Goal: Task Accomplishment & Management: Manage account settings

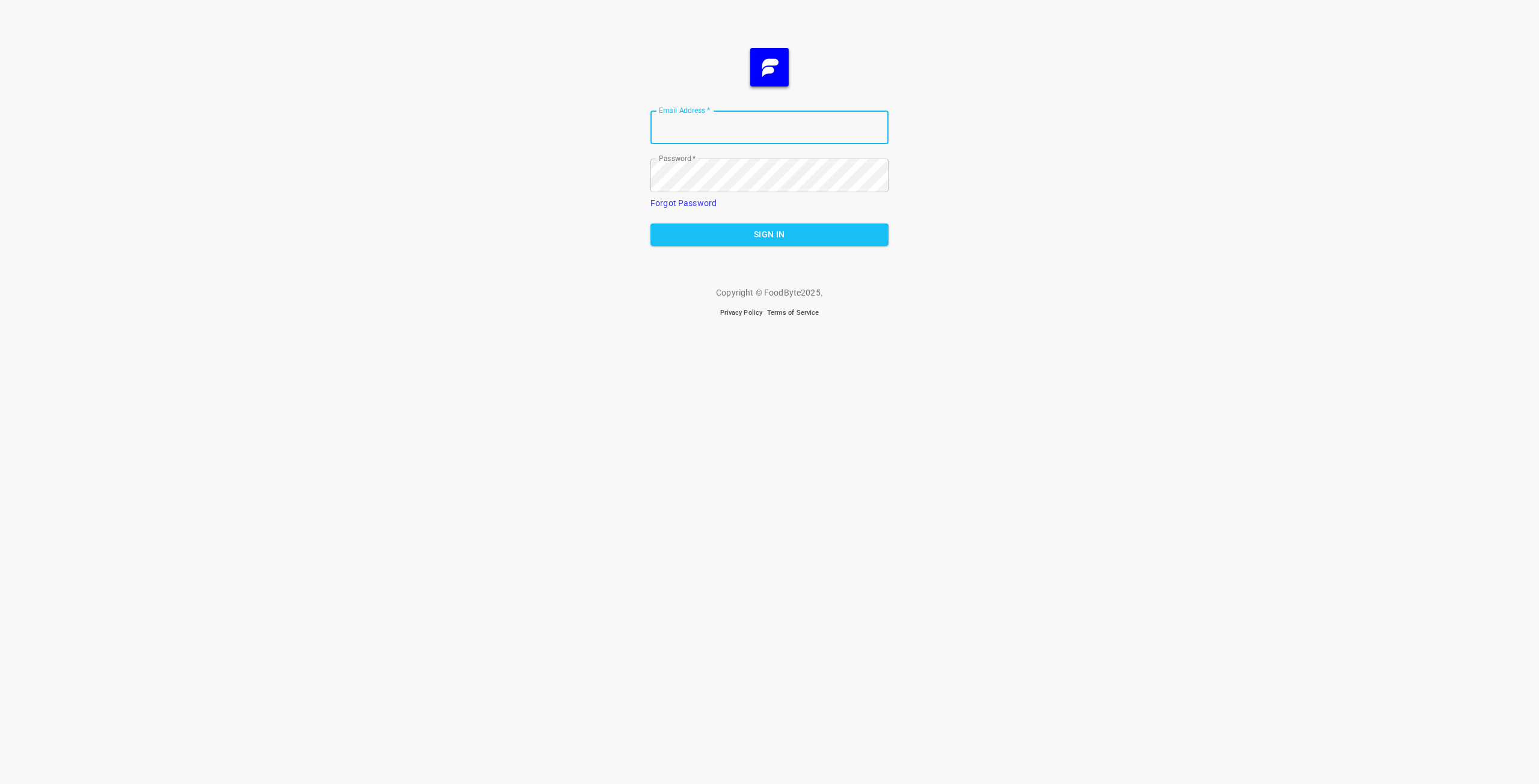
type input "[EMAIL_ADDRESS][DOMAIN_NAME]"
click at [726, 240] on span "Sign In" at bounding box center [770, 235] width 219 height 15
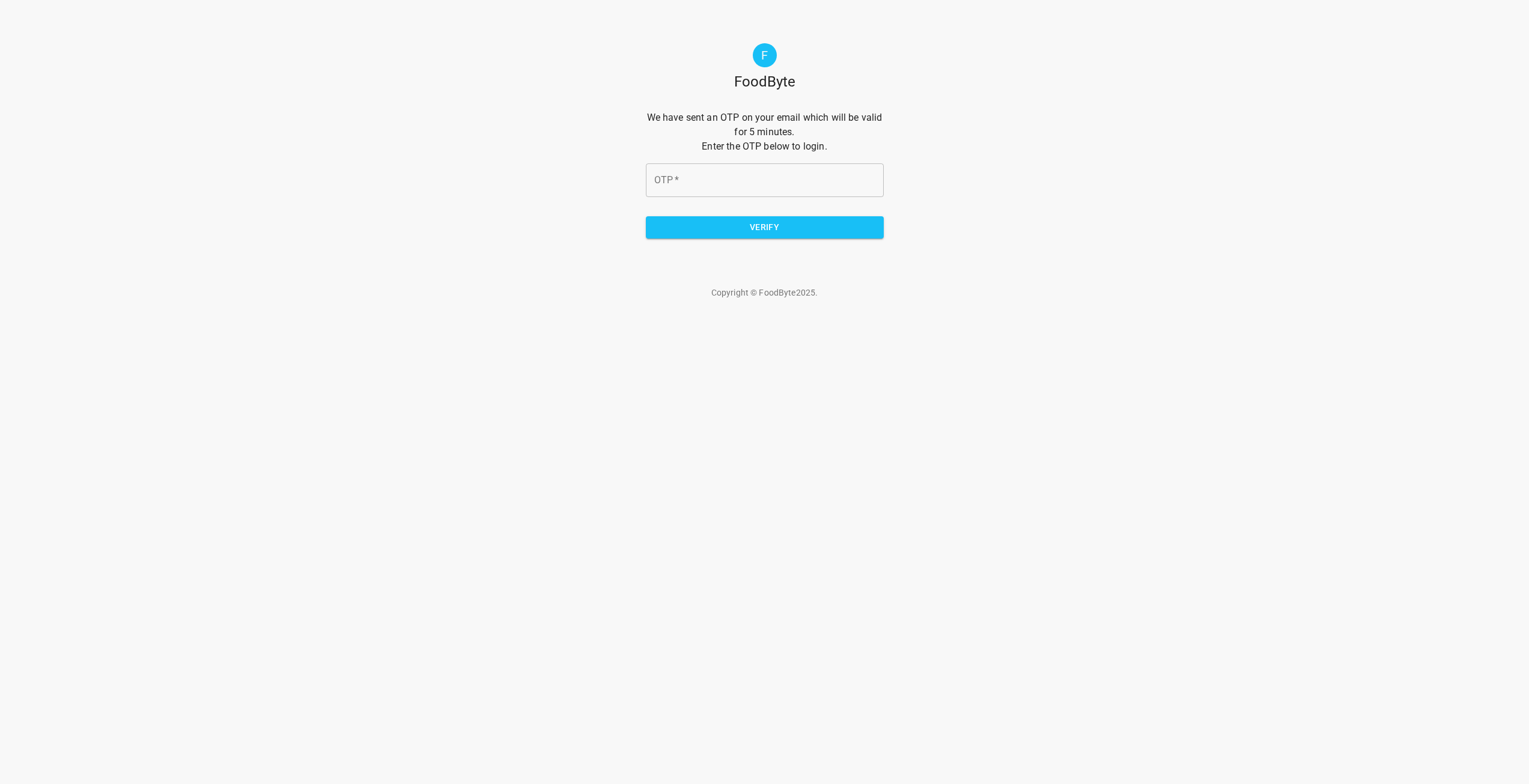
click at [733, 182] on input "OTP   *" at bounding box center [765, 180] width 238 height 34
click at [661, 178] on input "OTP   *" at bounding box center [765, 180] width 238 height 34
paste input "c53eae"
type input "c53eae"
click at [700, 230] on span "Verify" at bounding box center [765, 227] width 219 height 15
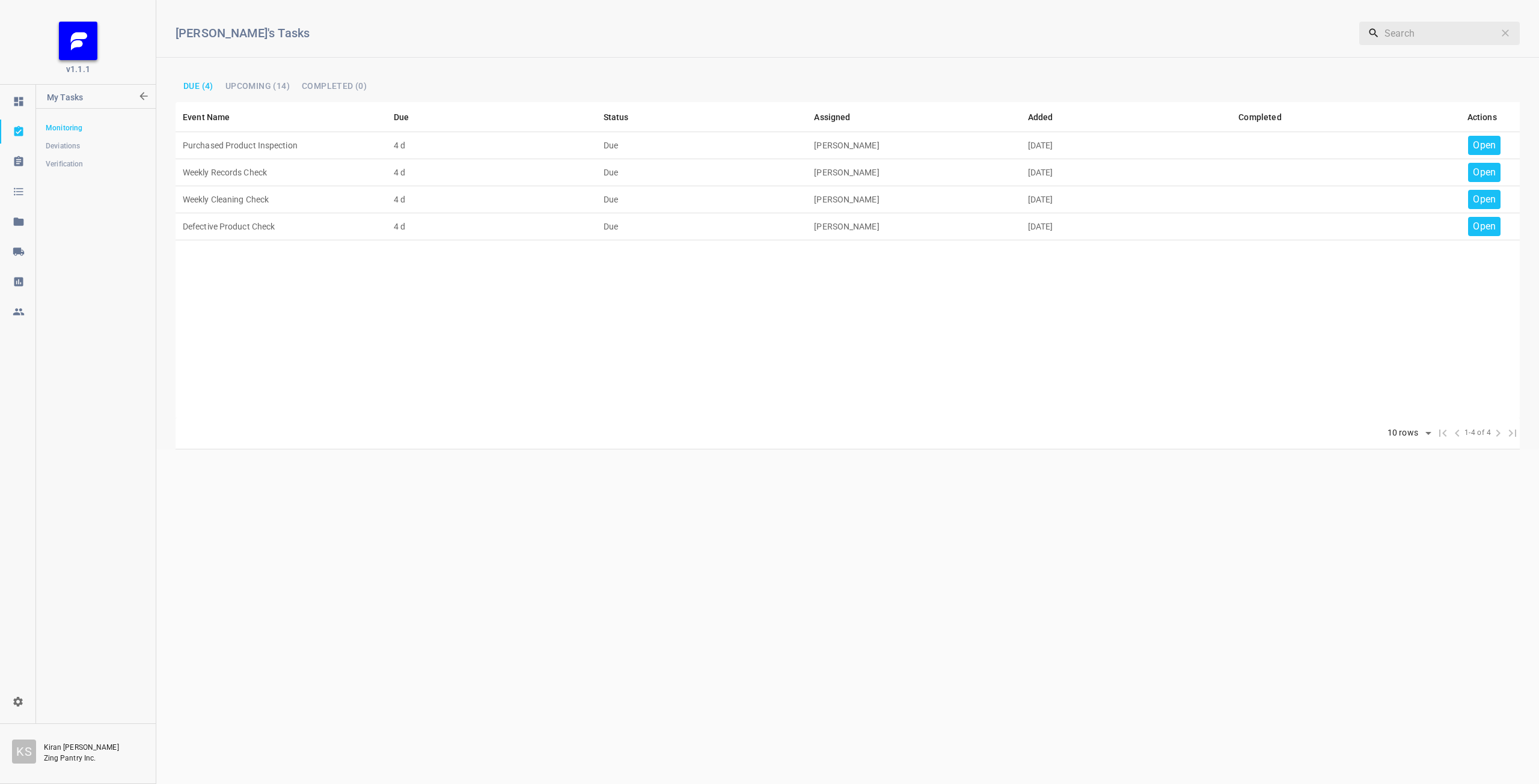
click at [9, 698] on div "org-select" at bounding box center [18, 701] width 36 height 12
click at [59, 691] on li "Team Settings" at bounding box center [50, 694] width 82 height 22
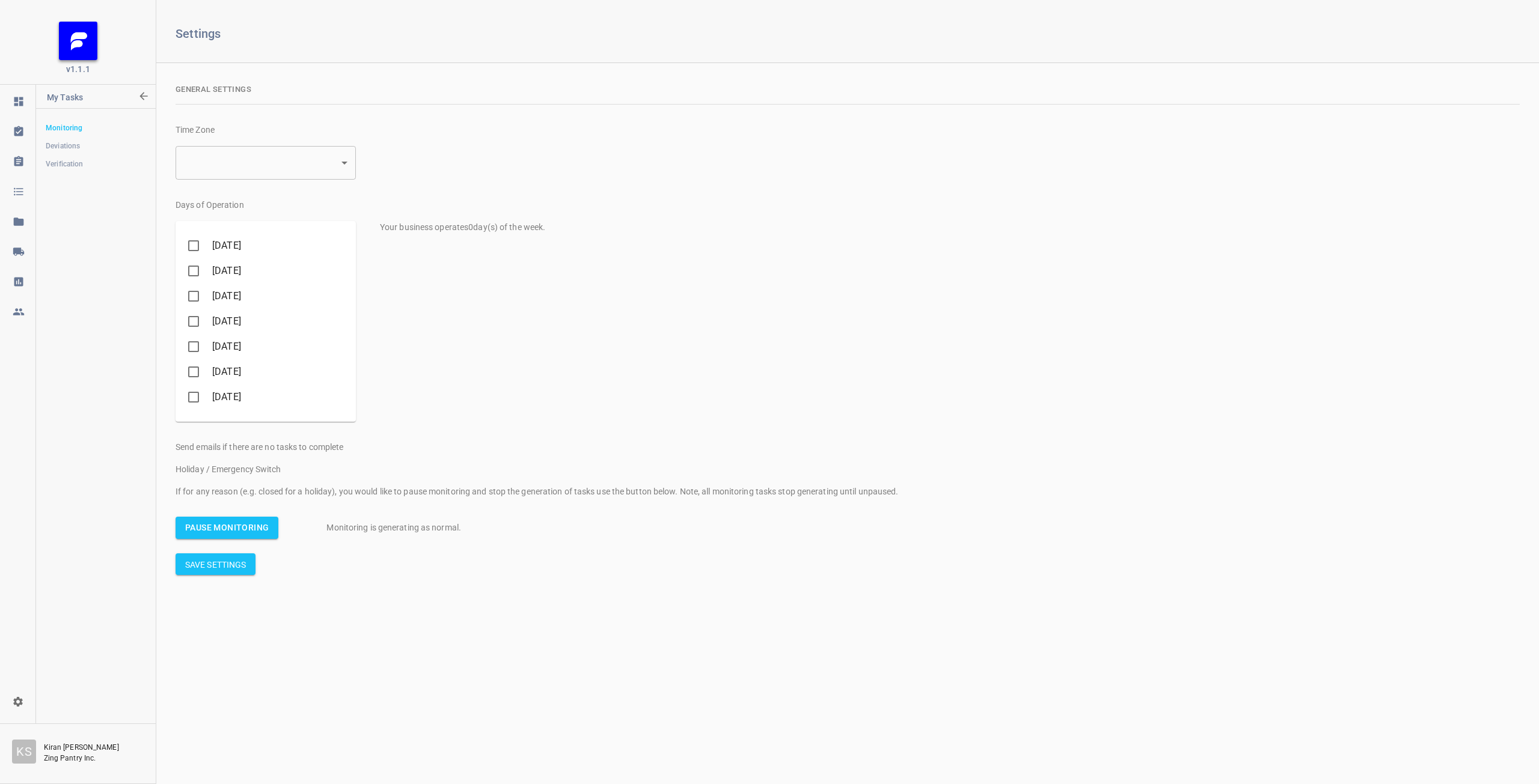
type input "3"
checkbox input "true"
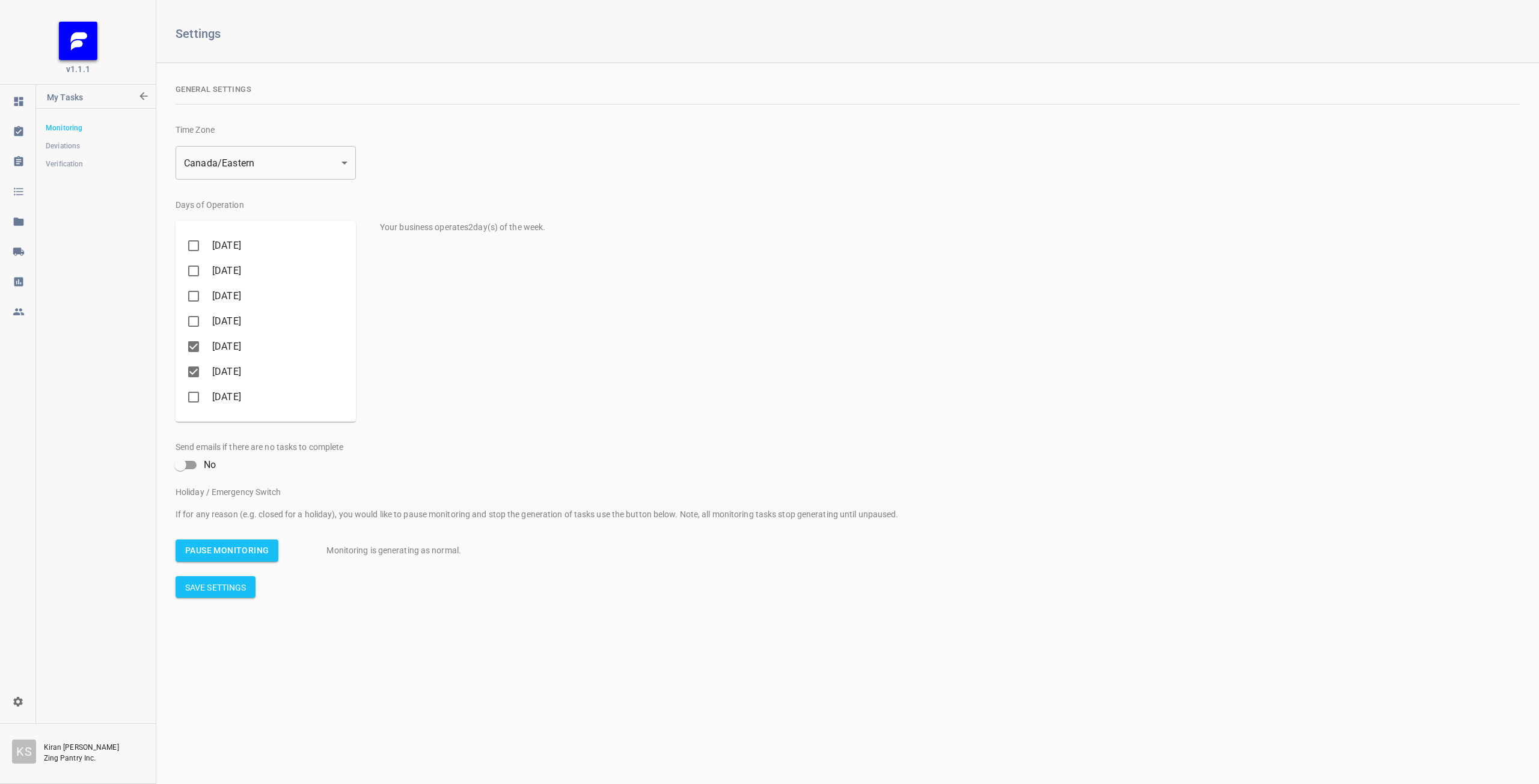
click at [197, 369] on input "[DATE]" at bounding box center [193, 371] width 25 height 25
checkbox input "false"
click at [192, 349] on input "[DATE]" at bounding box center [193, 347] width 25 height 25
checkbox input "false"
click at [190, 293] on input "[DATE]" at bounding box center [193, 296] width 25 height 25
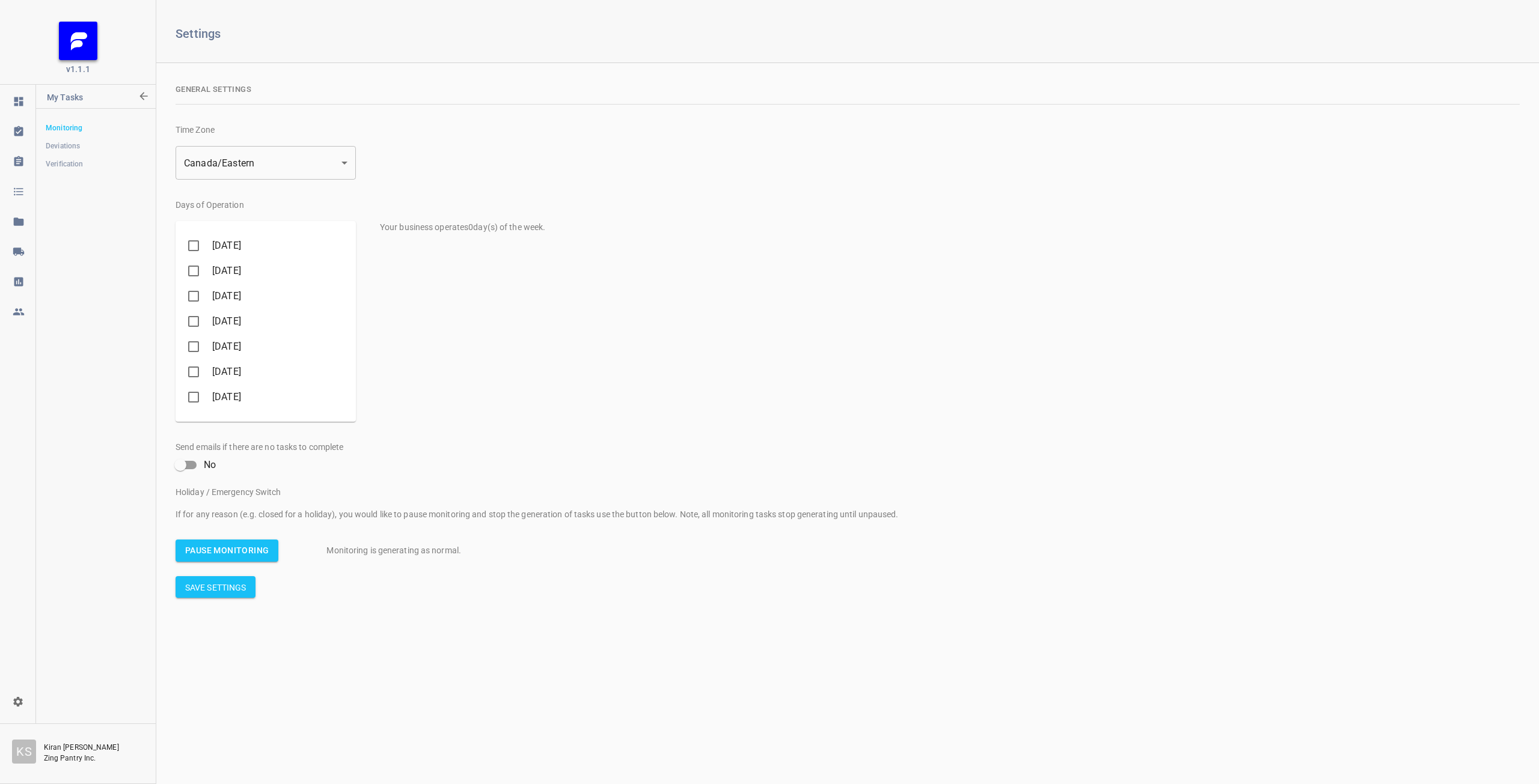
checkbox input "true"
click at [209, 593] on p "Save Settings" at bounding box center [216, 586] width 61 height 14
click at [231, 593] on p "Save Settings" at bounding box center [216, 586] width 61 height 14
